Goal: Task Accomplishment & Management: Manage account settings

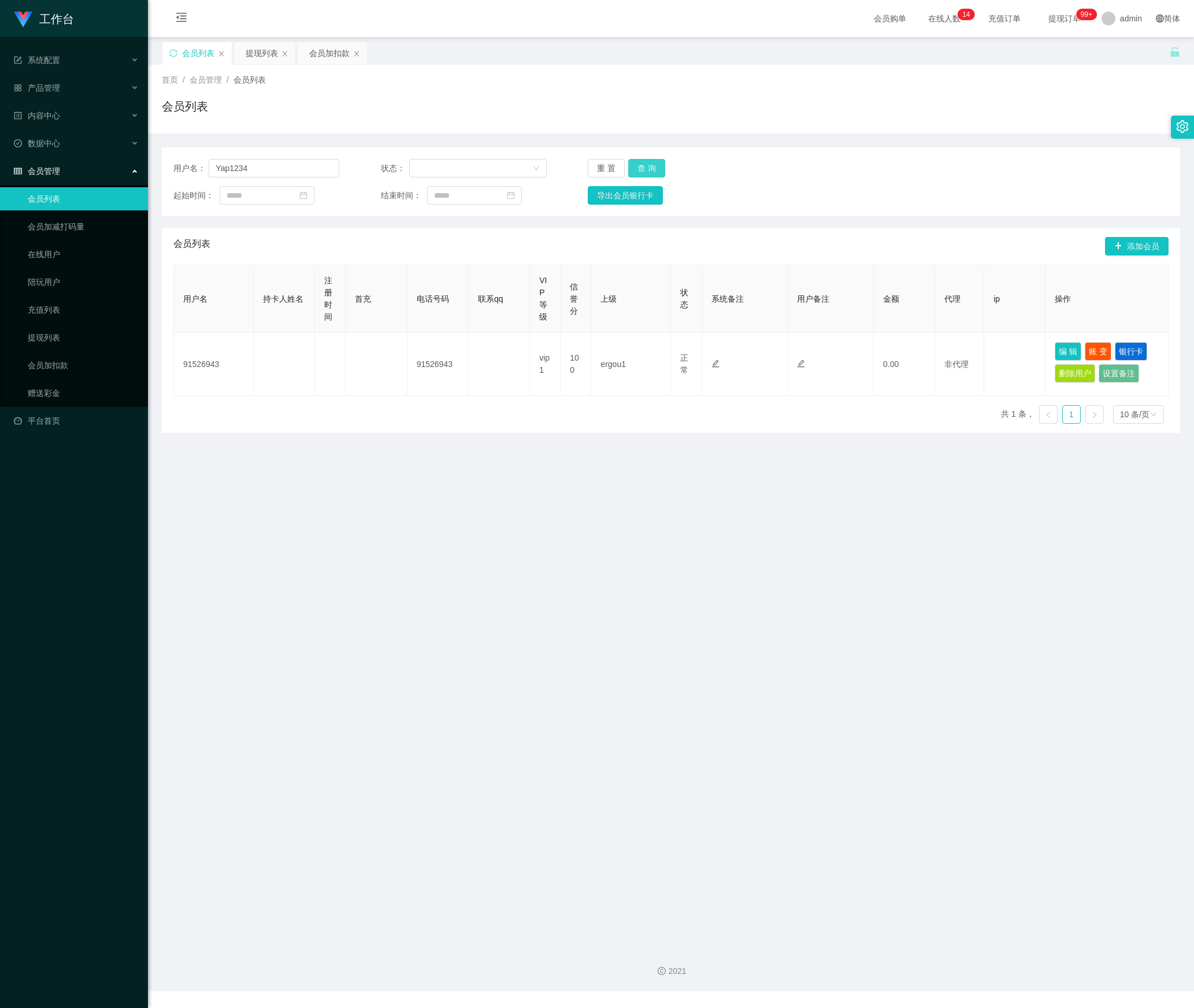
type input "Yap1234"
click at [646, 165] on button "查 询" at bounding box center [646, 168] width 37 height 18
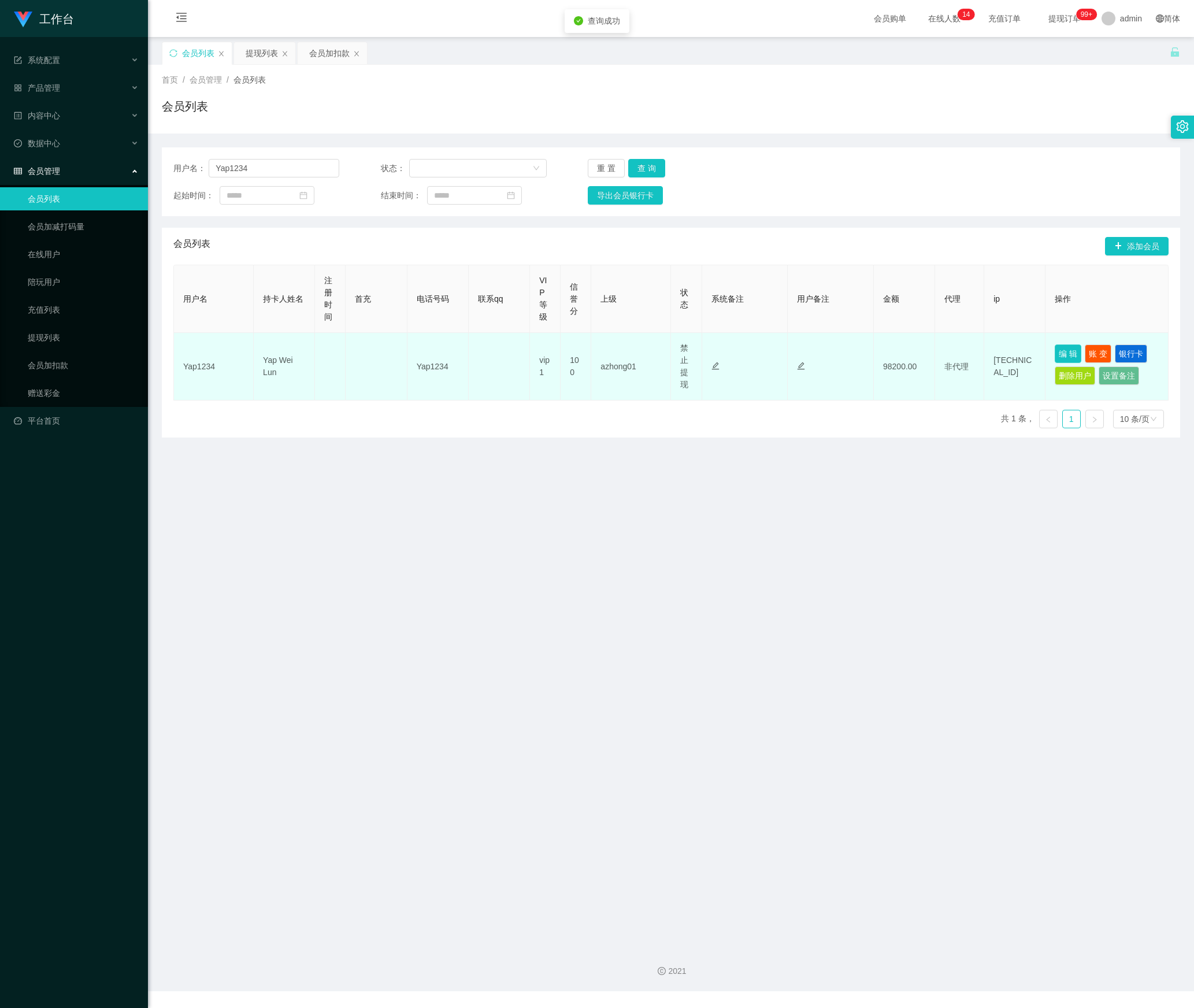
click at [1055, 349] on button "编 辑" at bounding box center [1068, 353] width 27 height 18
type input "Yap1234"
type input "Yap Wei Lun"
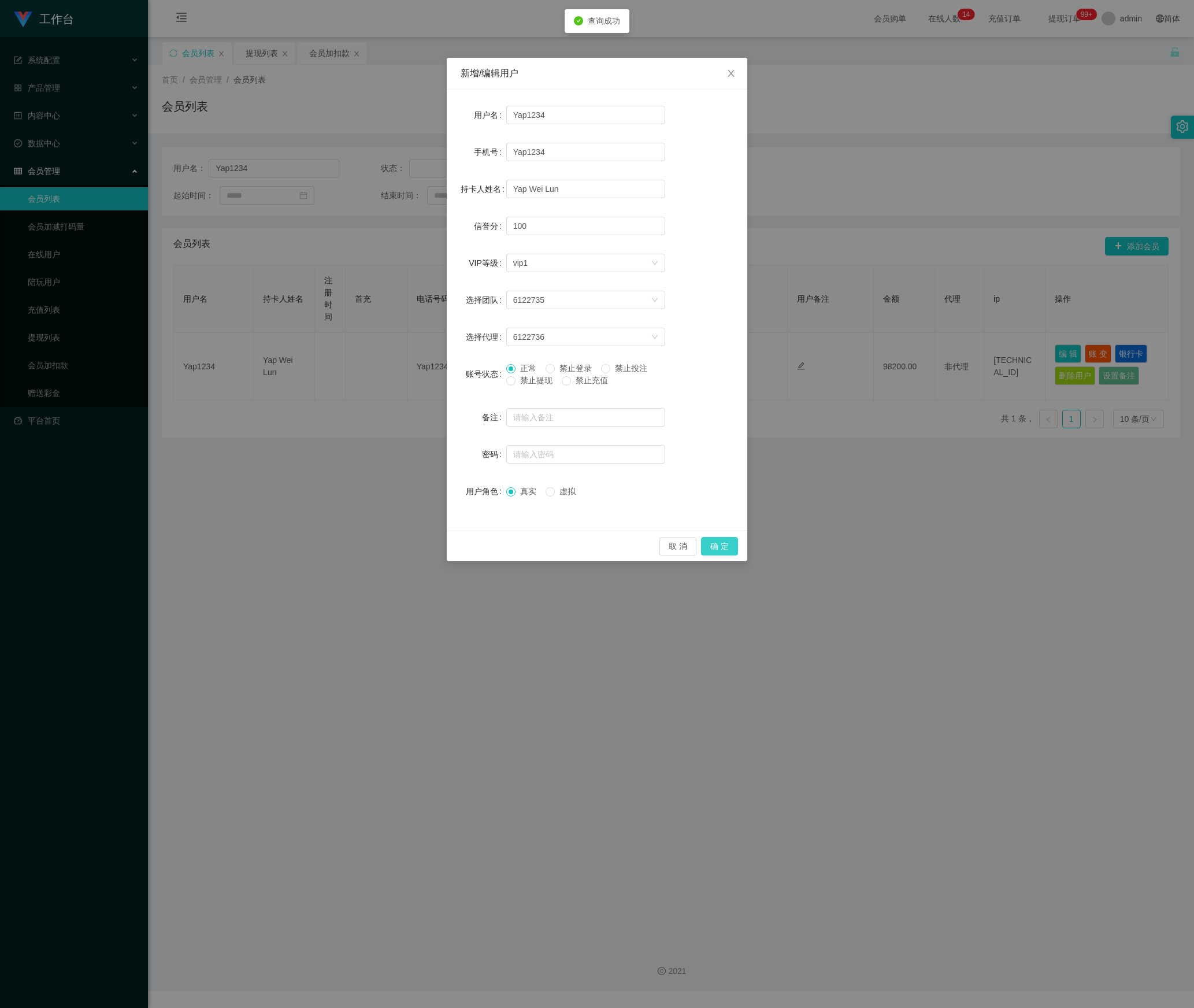
click at [714, 543] on button "确 定" at bounding box center [719, 546] width 37 height 18
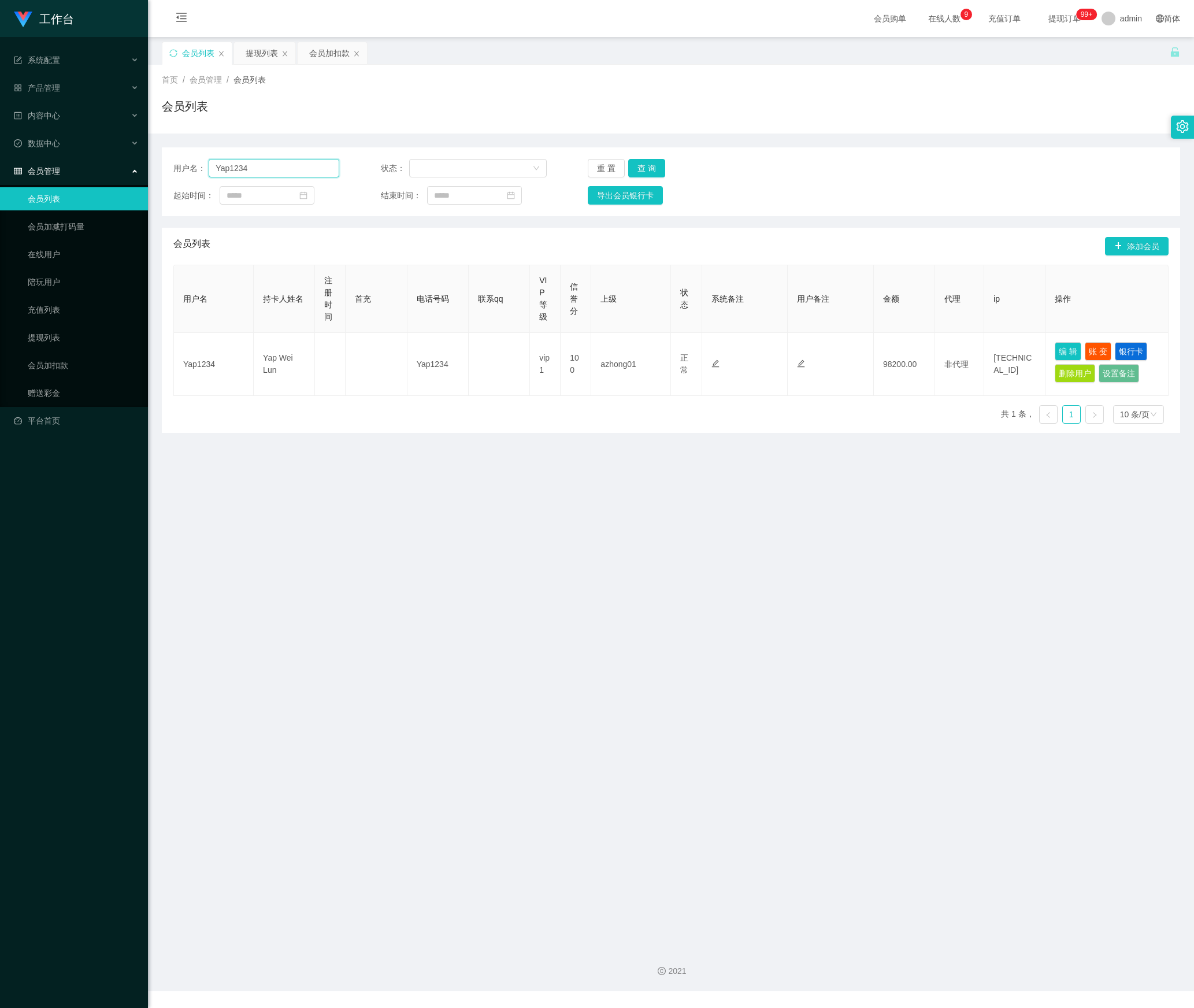
drag, startPoint x: 181, startPoint y: 169, endPoint x: 295, endPoint y: 170, distance: 114.0
click at [164, 169] on div "用户名： Yap1234 状态： 重 置 查 询 起始时间： 结束时间： 导出会员银行卡" at bounding box center [671, 181] width 1018 height 69
drag, startPoint x: 644, startPoint y: 165, endPoint x: 698, endPoint y: 196, distance: 62.3
click at [644, 165] on button "查 询" at bounding box center [646, 168] width 37 height 18
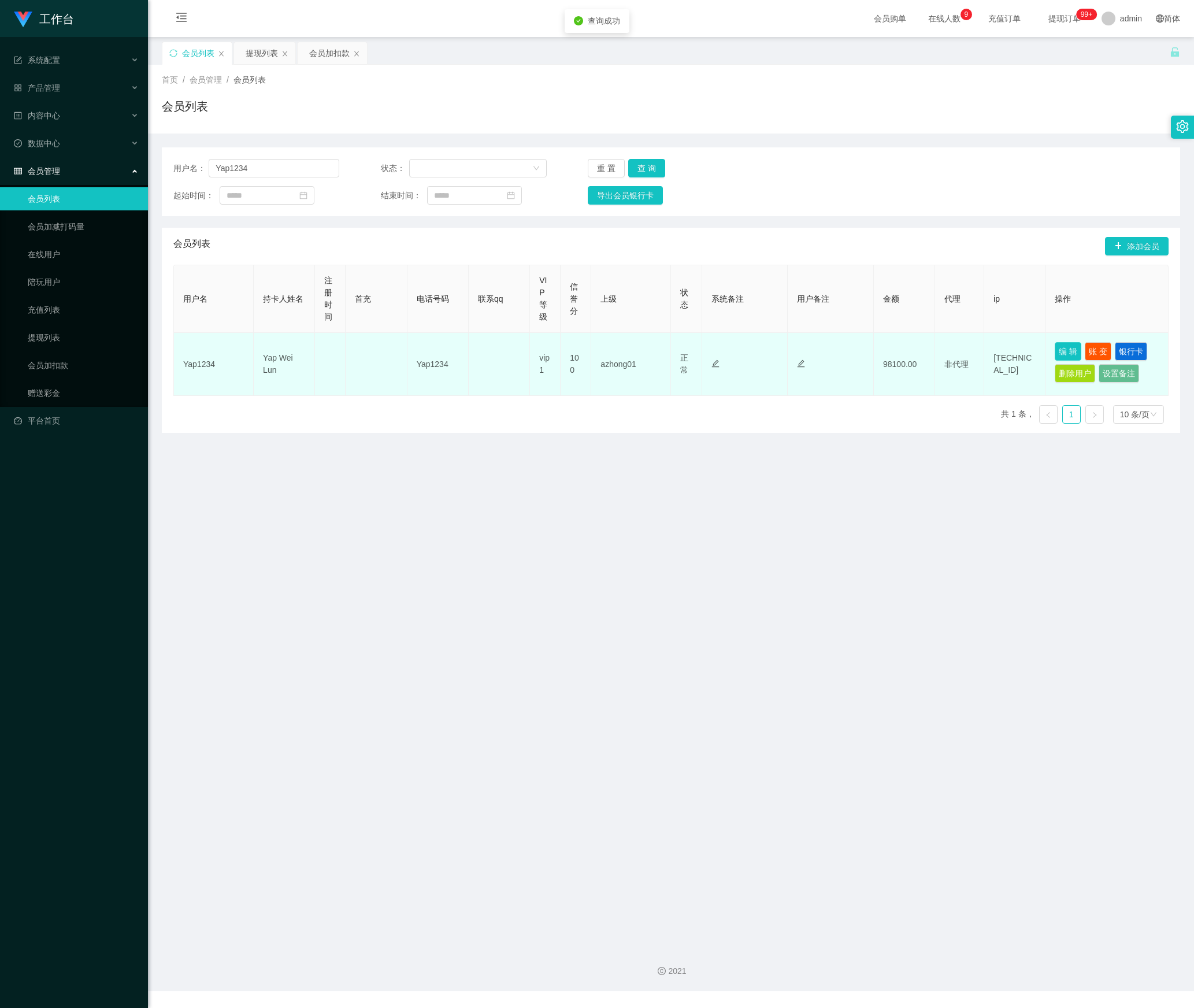
click at [1057, 356] on button "编 辑" at bounding box center [1068, 351] width 27 height 18
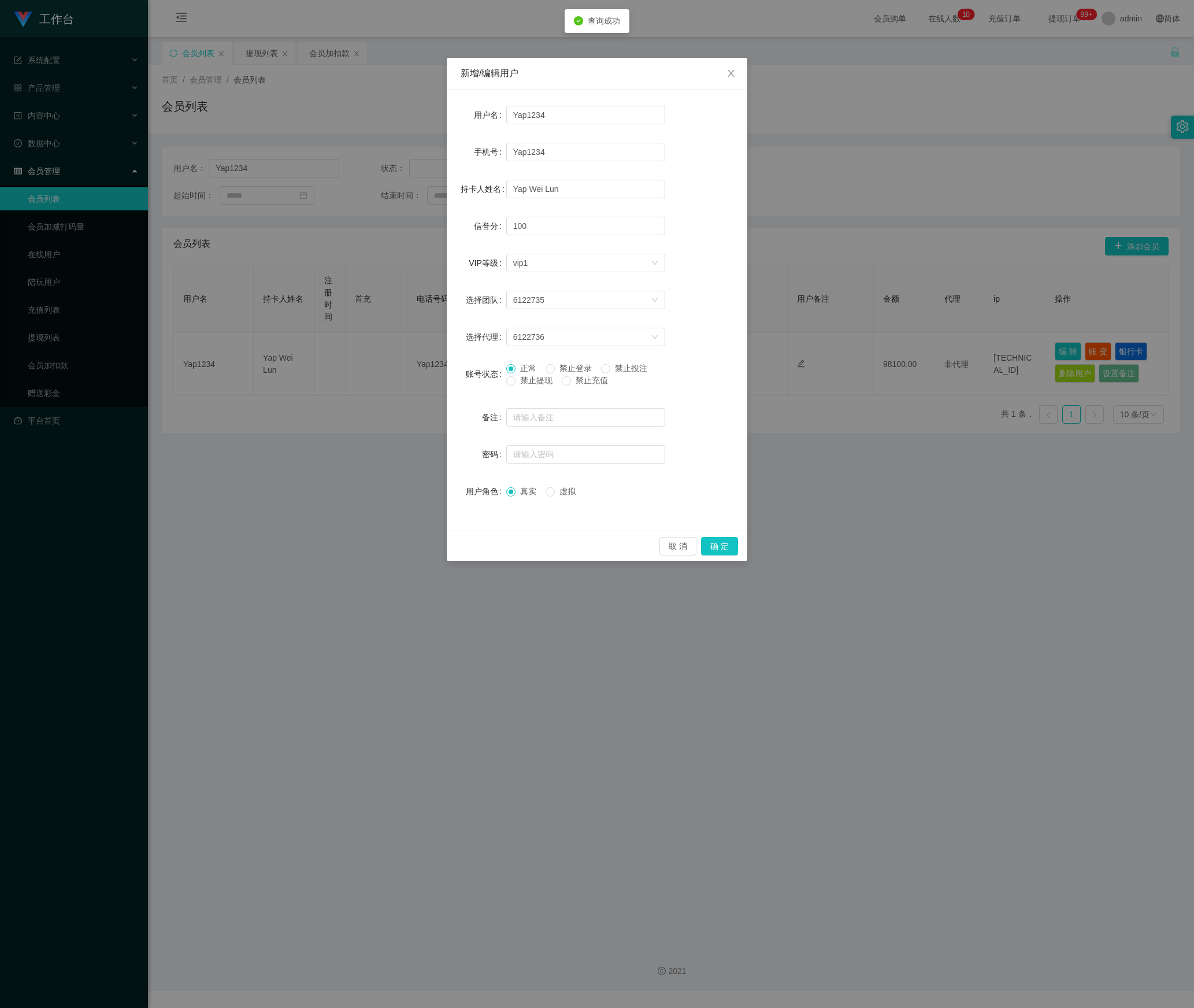
click at [515, 382] on span "禁止提现" at bounding box center [536, 380] width 42 height 10
click at [717, 546] on button "确 定" at bounding box center [719, 546] width 37 height 18
